Goal: Task Accomplishment & Management: Use online tool/utility

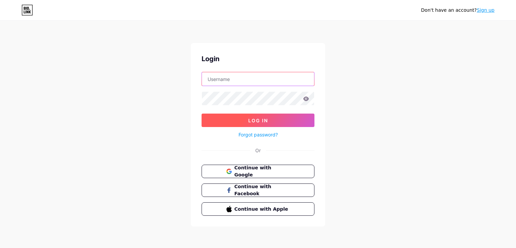
type input "[EMAIL_ADDRESS][DOMAIN_NAME]"
click at [254, 118] on span "Log In" at bounding box center [258, 121] width 20 height 6
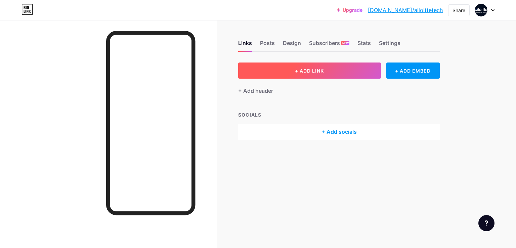
click at [320, 71] on span "+ ADD LINK" at bounding box center [309, 71] width 29 height 6
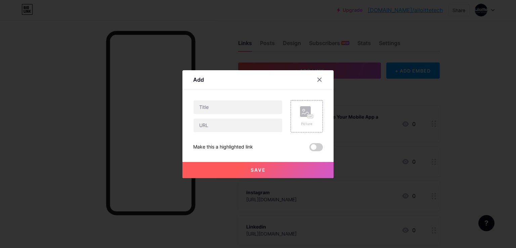
click at [237, 113] on div at bounding box center [237, 107] width 89 height 14
click at [238, 108] on input "text" at bounding box center [237, 106] width 89 height 13
paste input "How Many Programming Languages Are Used in Mobile App Development?"
type input "How Many Programming Languages Are Used in Mobile App Development?"
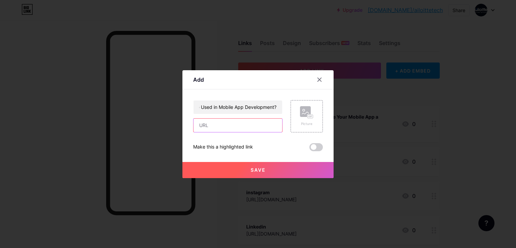
click at [209, 123] on input "text" at bounding box center [237, 125] width 89 height 13
paste input "[URL][DOMAIN_NAME]"
type input "[URL][DOMAIN_NAME]"
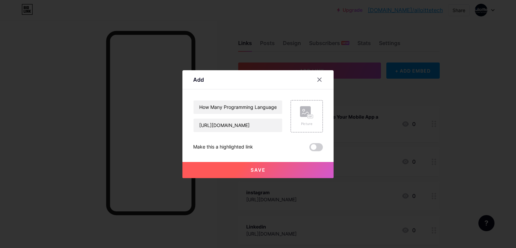
click at [262, 172] on span "Save" at bounding box center [257, 170] width 15 height 6
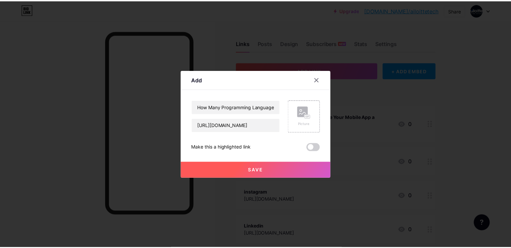
scroll to position [0, 0]
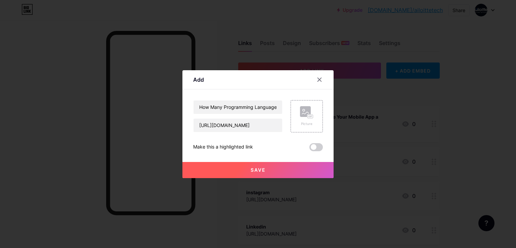
click at [263, 165] on button "Save" at bounding box center [257, 170] width 151 height 16
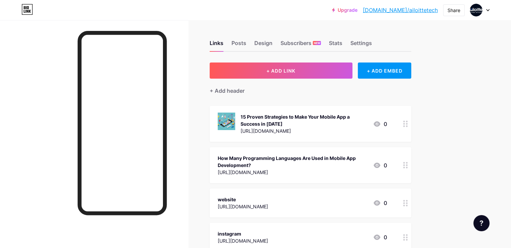
click at [380, 164] on icon at bounding box center [376, 164] width 7 height 5
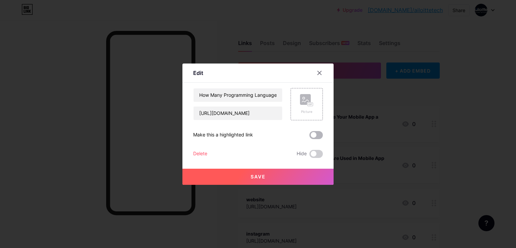
click at [314, 134] on span at bounding box center [315, 135] width 13 height 8
click at [309, 137] on input "checkbox" at bounding box center [309, 137] width 0 height 0
click at [301, 181] on button "Save" at bounding box center [257, 177] width 151 height 16
click at [322, 73] on div at bounding box center [319, 73] width 12 height 12
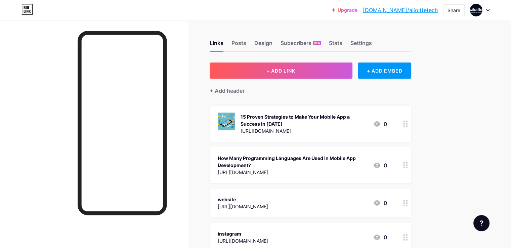
click at [408, 164] on icon at bounding box center [405, 165] width 5 height 6
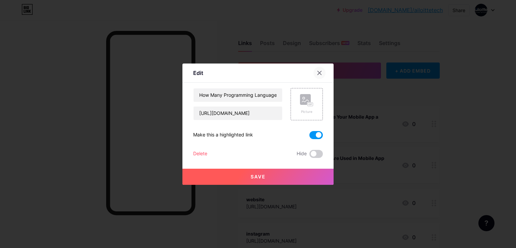
click at [319, 74] on icon at bounding box center [319, 72] width 5 height 5
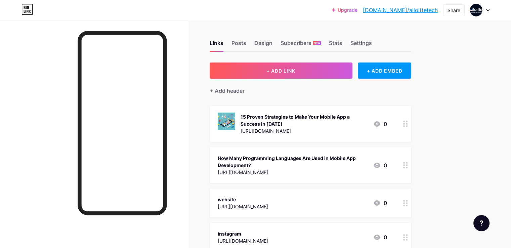
click at [332, 152] on div "How Many Programming Languages Are Used in Mobile App Development? [URL][DOMAIN…" at bounding box center [309, 165] width 201 height 36
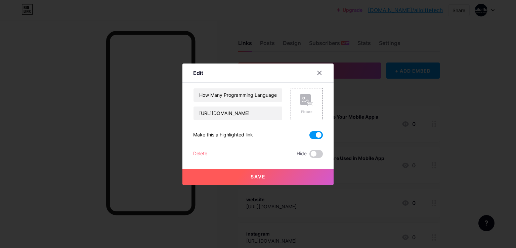
click at [348, 131] on div at bounding box center [258, 124] width 516 height 248
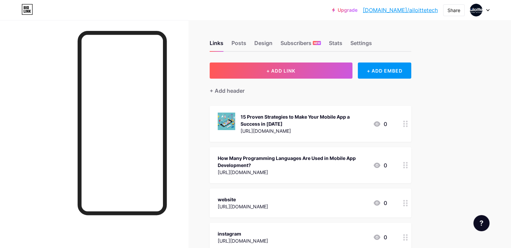
click at [358, 171] on div "[URL][DOMAIN_NAME]" at bounding box center [293, 172] width 150 height 7
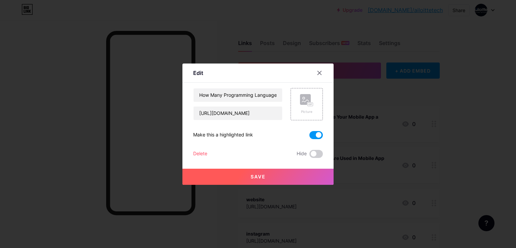
click at [372, 170] on div at bounding box center [258, 124] width 516 height 248
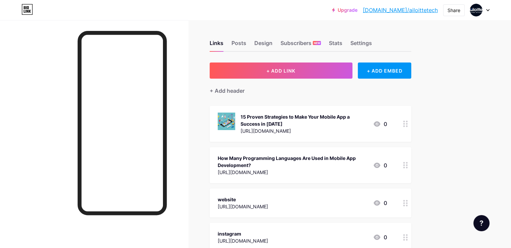
click at [380, 164] on icon at bounding box center [376, 164] width 7 height 5
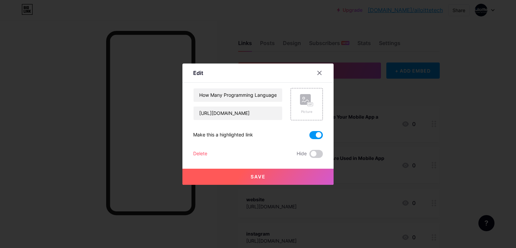
click at [406, 164] on div at bounding box center [258, 124] width 516 height 248
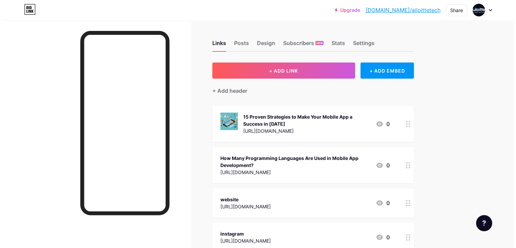
scroll to position [34, 0]
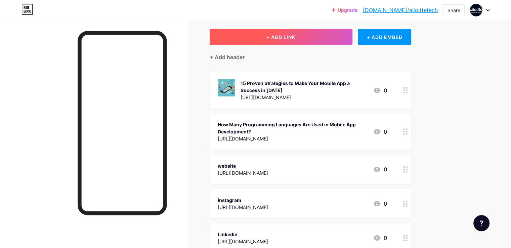
click at [352, 38] on button "+ ADD LINK" at bounding box center [280, 37] width 143 height 16
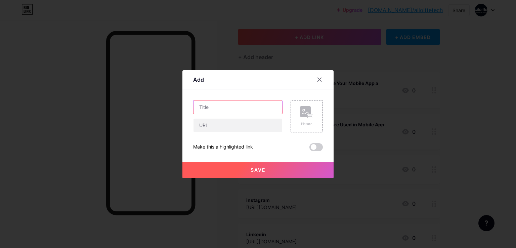
drag, startPoint x: 222, startPoint y: 105, endPoint x: 242, endPoint y: 55, distance: 53.8
click at [222, 105] on input "text" at bounding box center [237, 106] width 89 height 13
paste input "What's More Difficult, Web or Mobile App Development and Why?"
type input "What's More Difficult, Web or Mobile App Development and Why?"
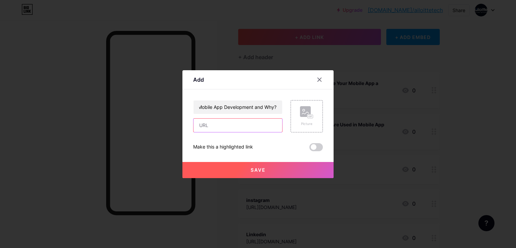
scroll to position [0, 0]
click at [225, 120] on input "text" at bounding box center [237, 125] width 89 height 13
paste input "[URL][DOMAIN_NAME]"
type input "[URL][DOMAIN_NAME]"
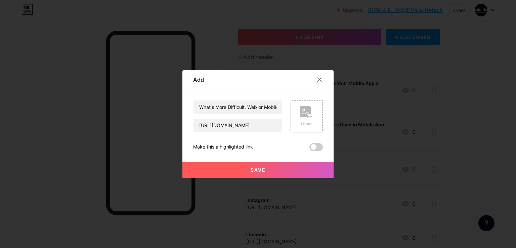
click at [240, 165] on button "Save" at bounding box center [257, 170] width 151 height 16
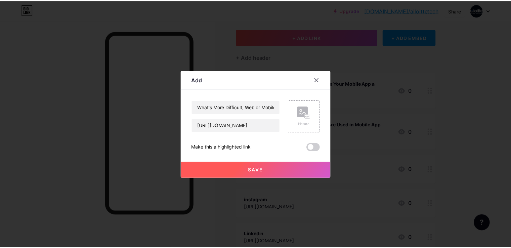
scroll to position [0, 0]
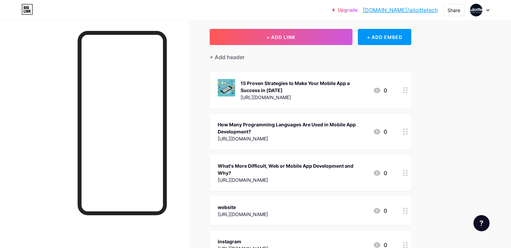
click at [353, 128] on div "How Many Programming Languages Are Used in Mobile App Development?" at bounding box center [293, 128] width 150 height 14
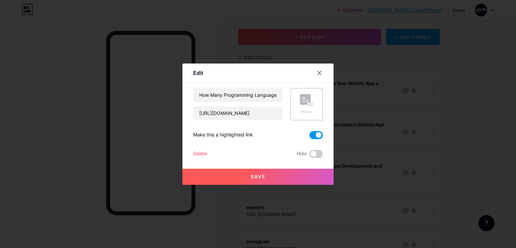
click at [367, 128] on div at bounding box center [258, 124] width 516 height 248
